Goal: Task Accomplishment & Management: Manage account settings

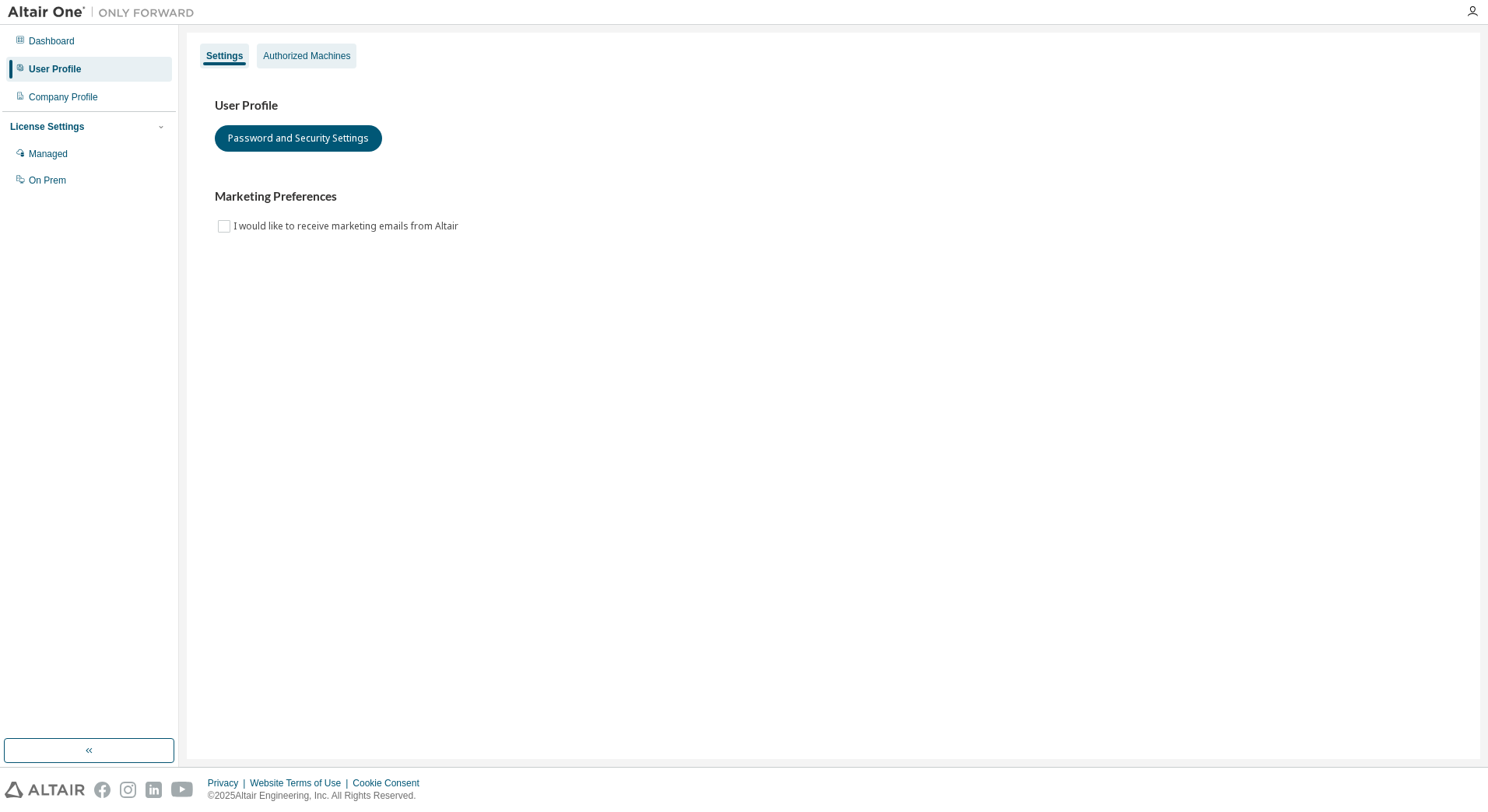
click at [323, 60] on div "Authorized Machines" at bounding box center [306, 55] width 87 height 13
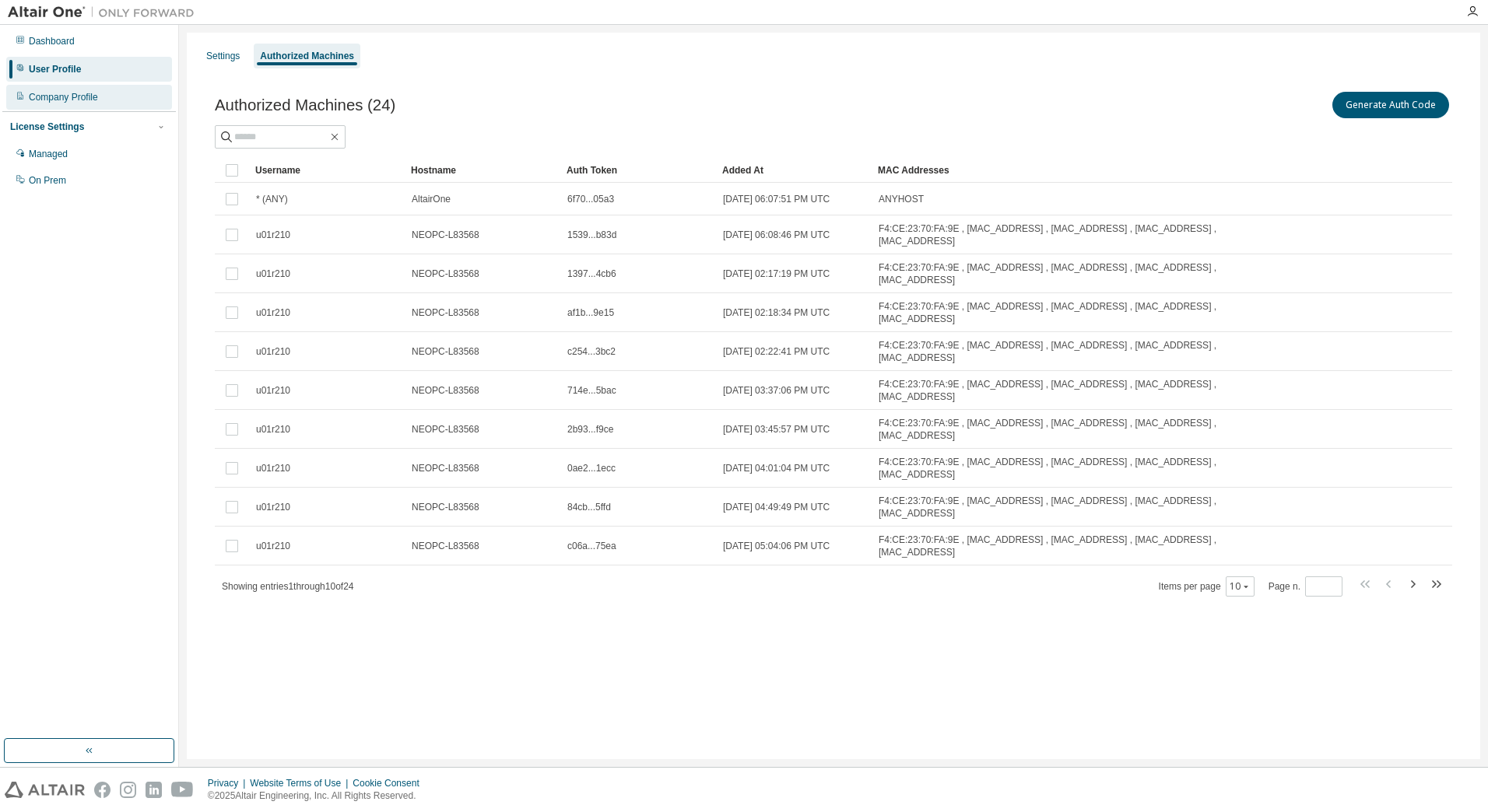
click at [89, 106] on div "Company Profile" at bounding box center [88, 98] width 166 height 25
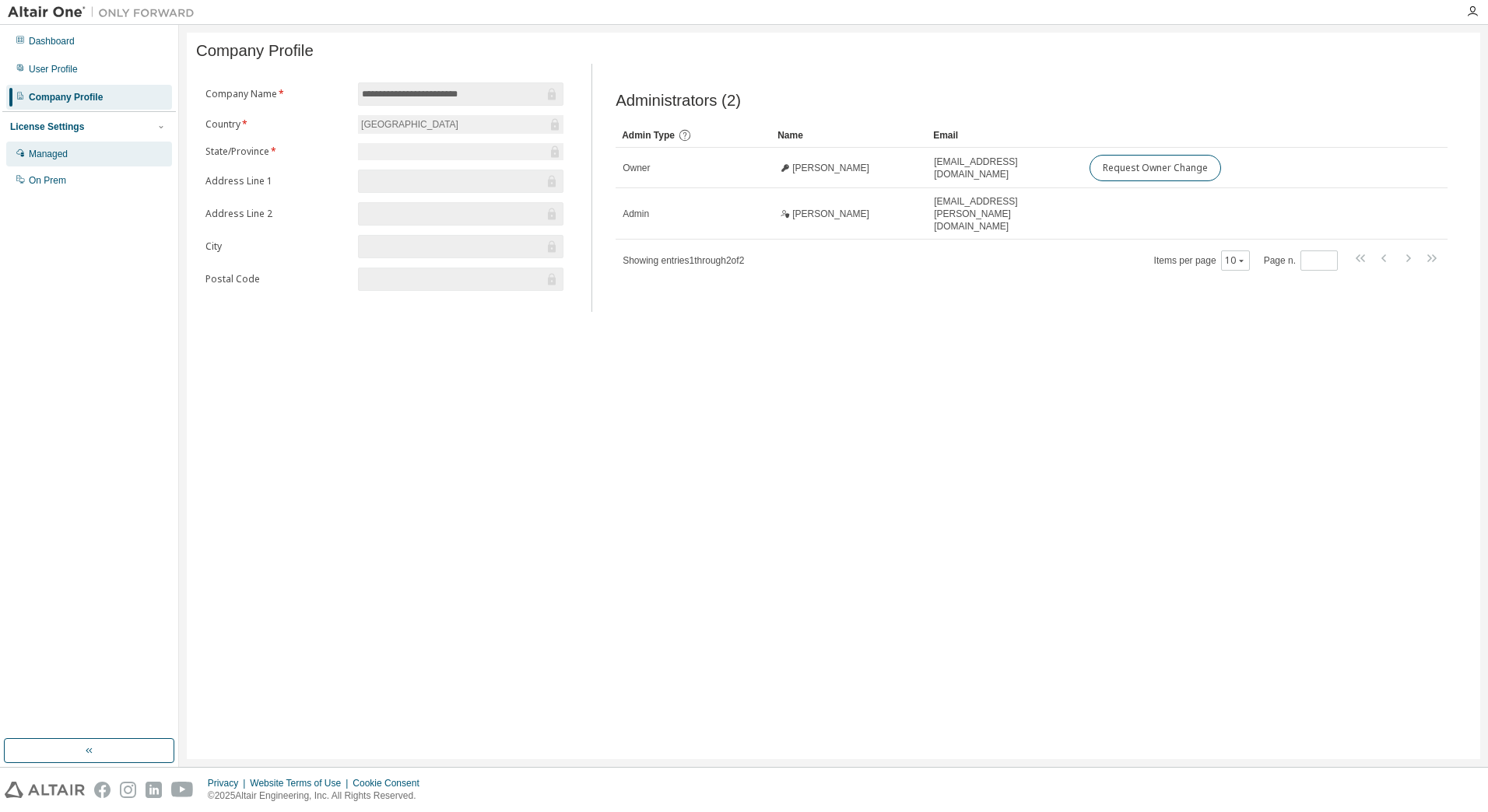
click at [82, 151] on div "Managed" at bounding box center [88, 154] width 166 height 25
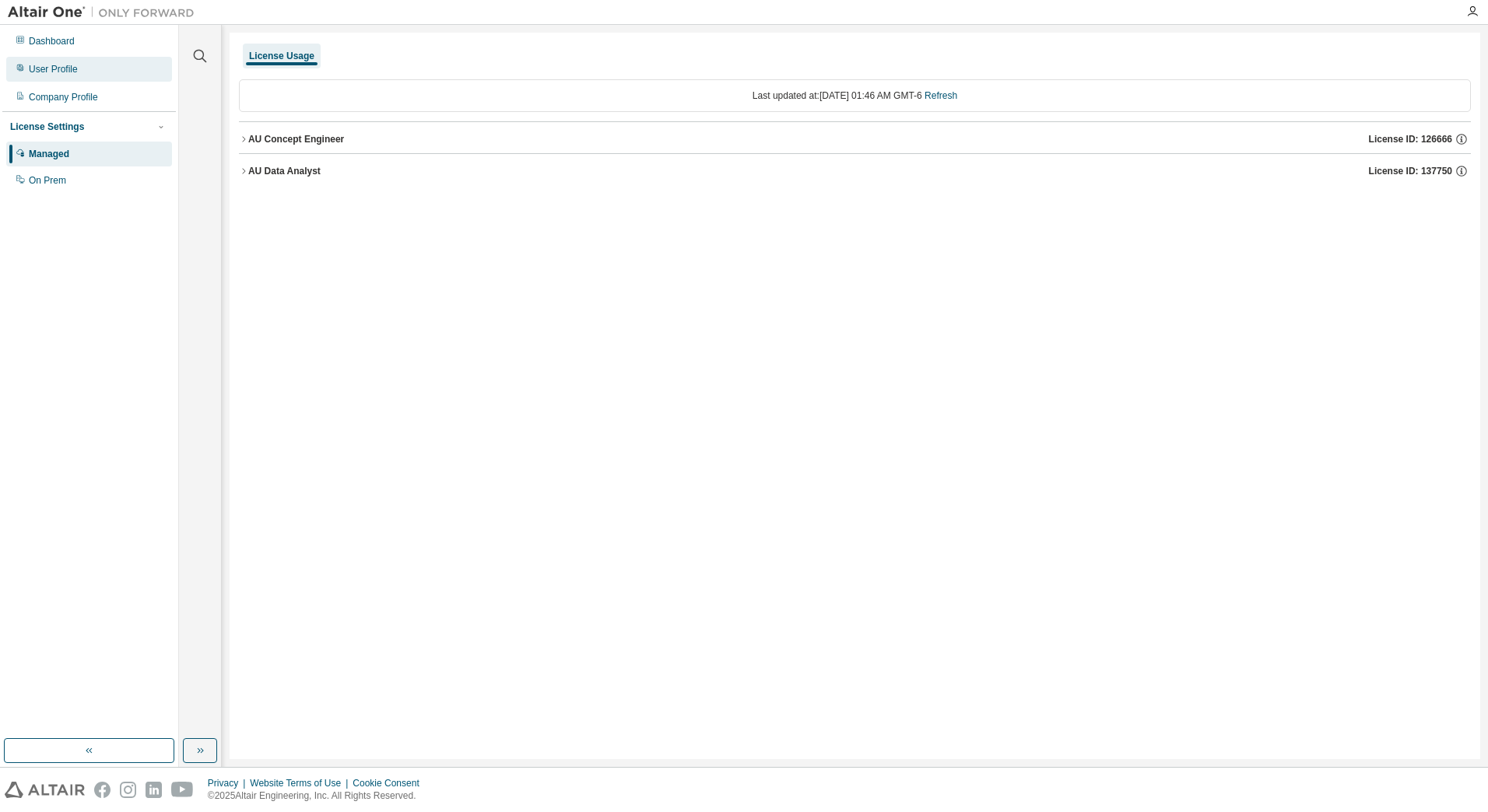
click at [71, 76] on div "User Profile" at bounding box center [88, 70] width 166 height 25
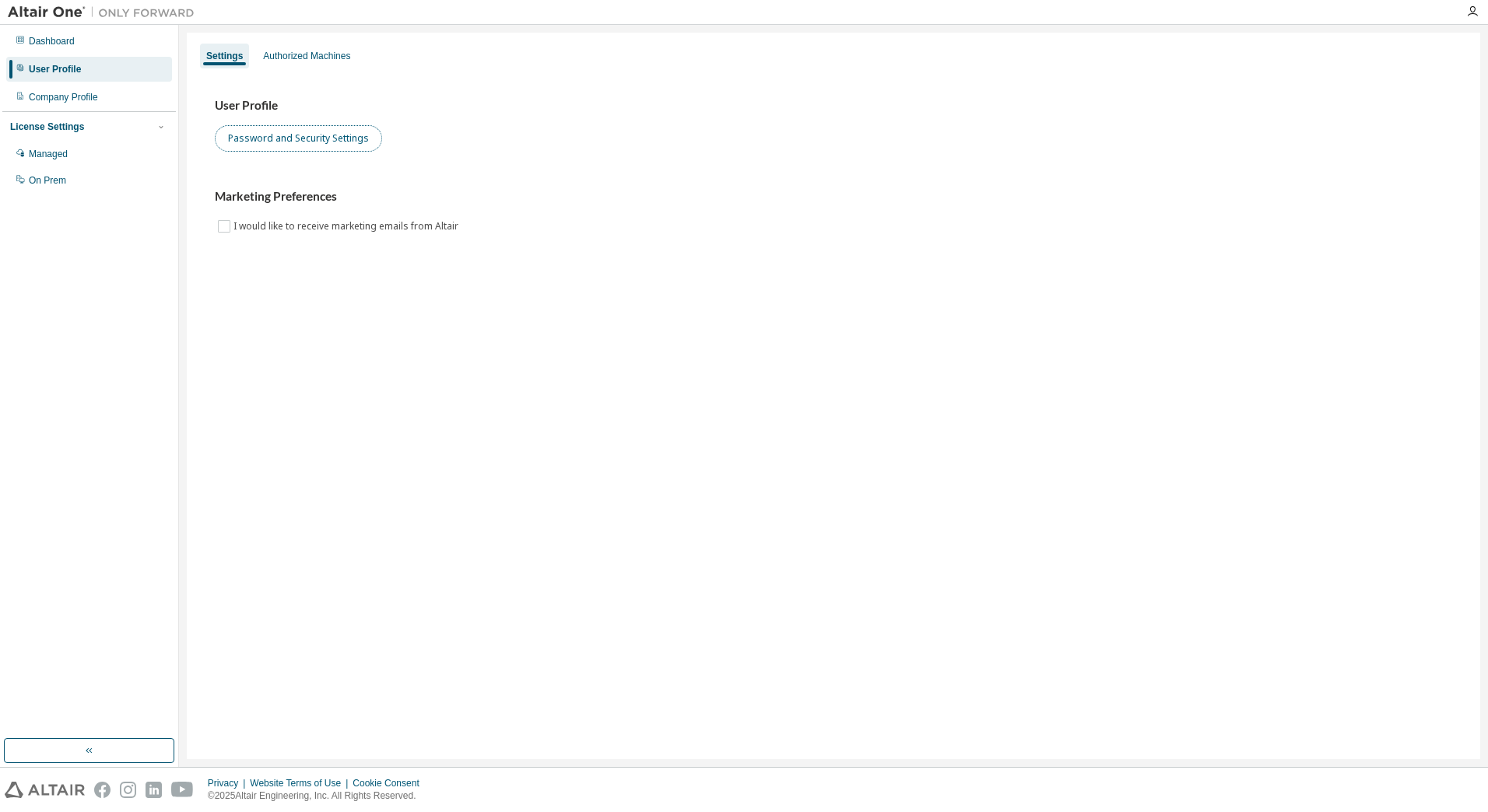
click at [267, 141] on button "Password and Security Settings" at bounding box center [299, 138] width 168 height 26
